Goal: Task Accomplishment & Management: Manage account settings

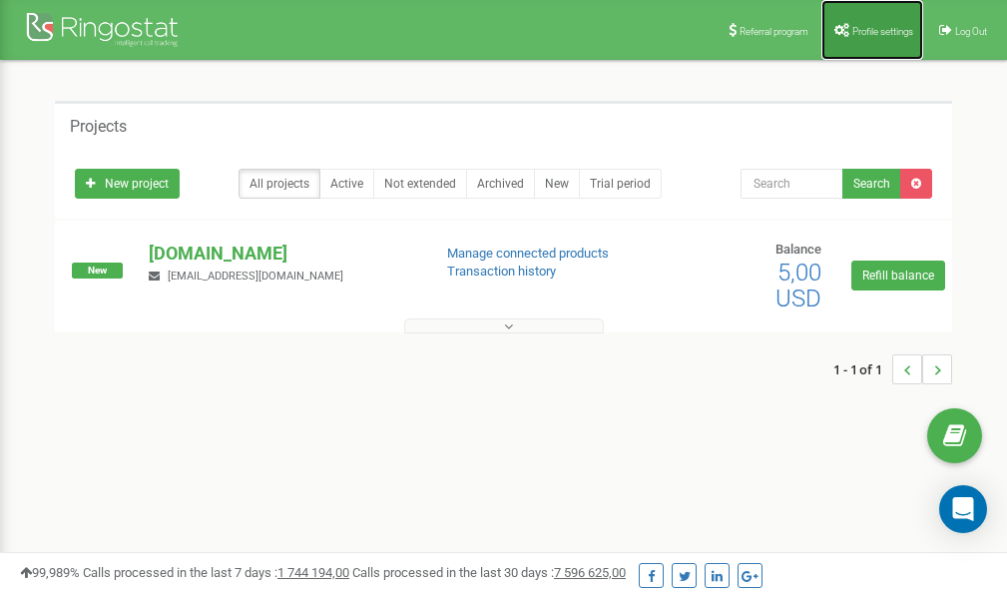
click at [852, 34] on span "Profile settings" at bounding box center [882, 31] width 61 height 11
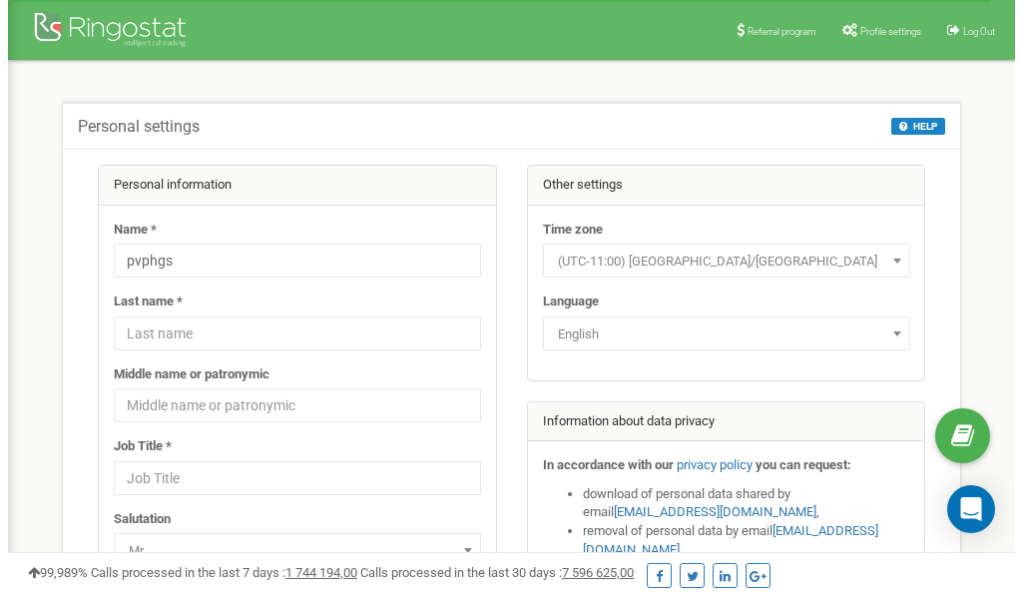
scroll to position [100, 0]
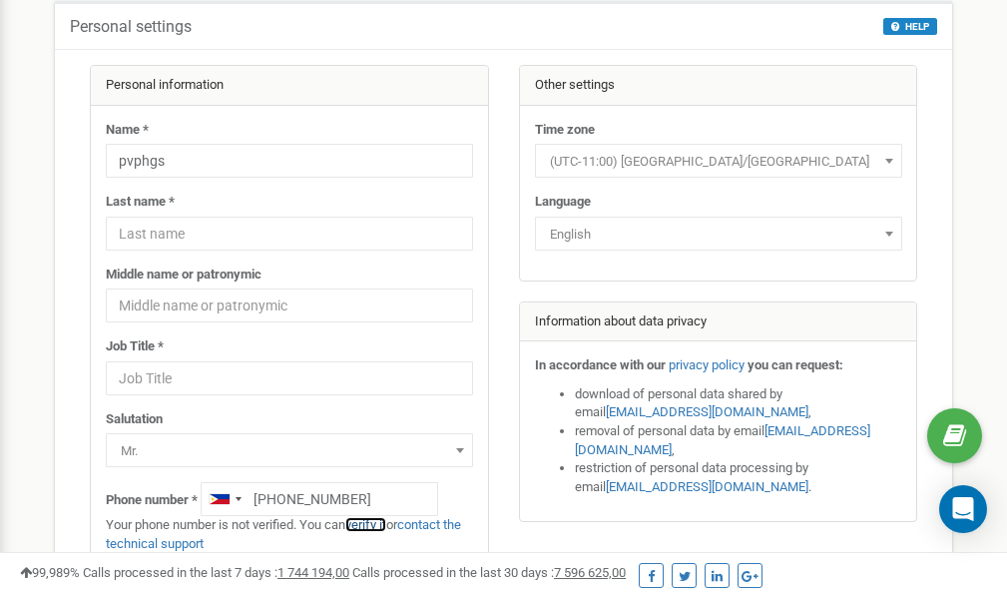
click at [376, 524] on link "verify it" at bounding box center [365, 524] width 41 height 15
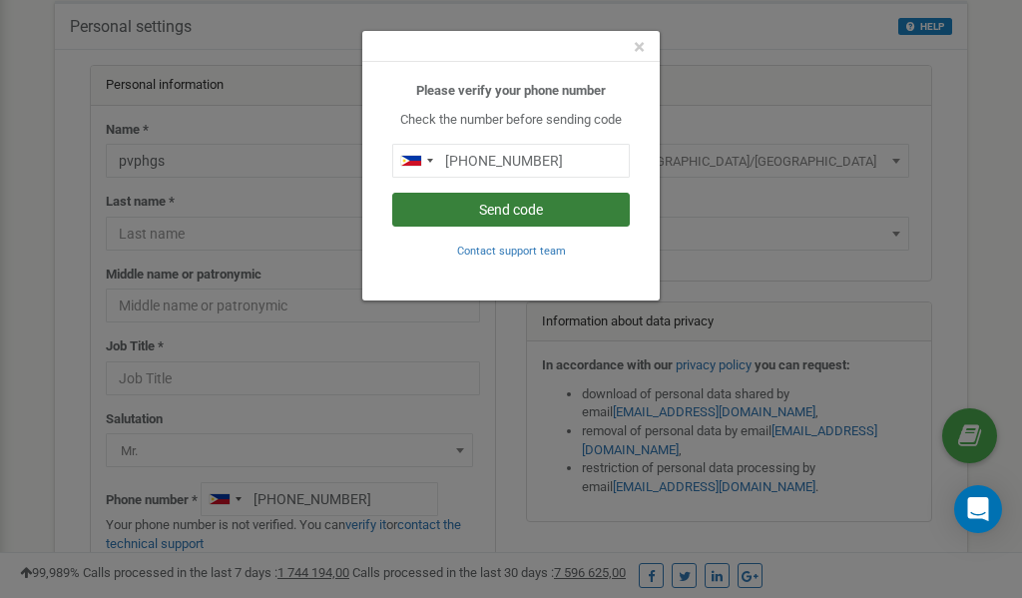
click at [510, 212] on button "Send code" at bounding box center [510, 210] width 237 height 34
